Goal: Transaction & Acquisition: Purchase product/service

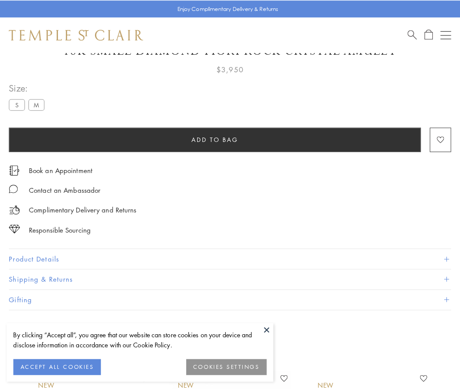
scroll to position [52, 0]
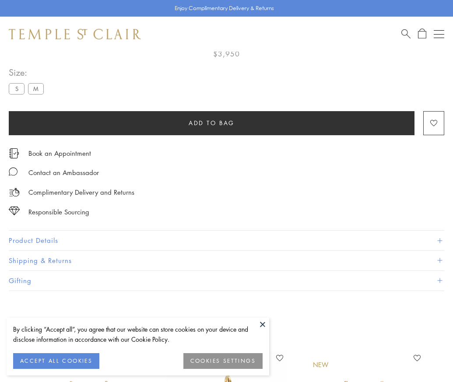
click at [212, 123] on span "Add to bag" at bounding box center [212, 123] width 46 height 10
